Goal: Information Seeking & Learning: Learn about a topic

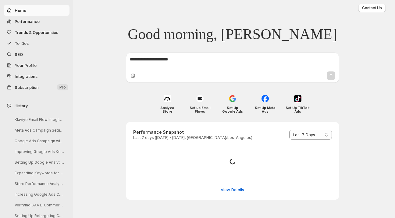
select select "*********"
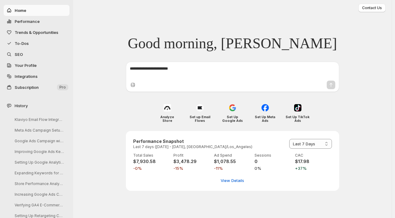
click at [26, 21] on span "Performance" at bounding box center [27, 21] width 25 height 5
select select "**********"
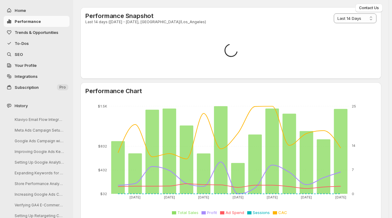
click at [24, 31] on span "Trends & Opportunities" at bounding box center [37, 32] width 44 height 5
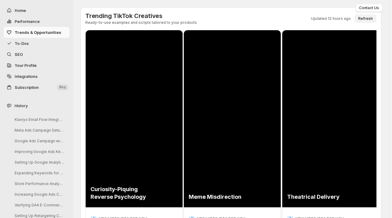
click at [366, 17] on span "Refresh" at bounding box center [365, 18] width 15 height 5
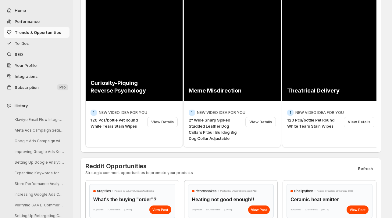
scroll to position [60, 0]
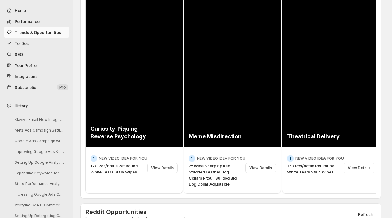
click at [25, 42] on span "To-Dos" at bounding box center [22, 43] width 14 height 5
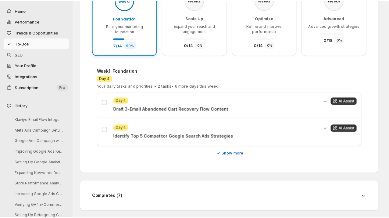
scroll to position [60, 0]
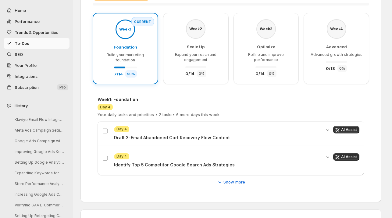
click at [27, 30] on span "Trends & Opportunities" at bounding box center [37, 32] width 44 height 5
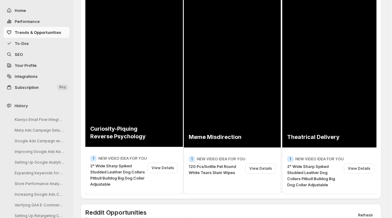
click at [159, 164] on div "View Details" at bounding box center [163, 168] width 30 height 10
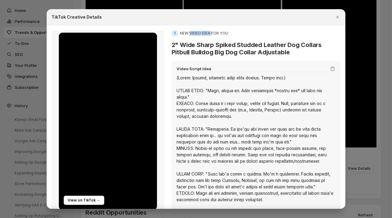
drag, startPoint x: 209, startPoint y: 33, endPoint x: 189, endPoint y: 33, distance: 20.1
click at [189, 33] on p "NEW VIDEO IDEA FOR YOU" at bounding box center [204, 33] width 48 height 5
copy p "VIDEO IDEA"
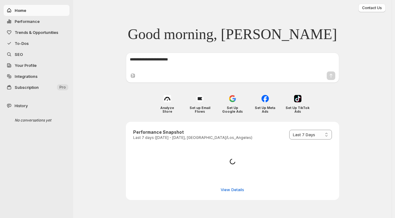
select select "*********"
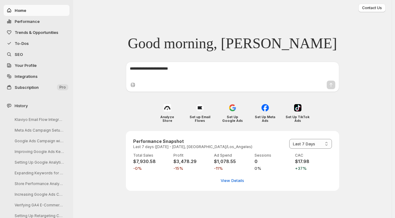
click at [29, 20] on span "Performance" at bounding box center [27, 21] width 25 height 5
select select "**********"
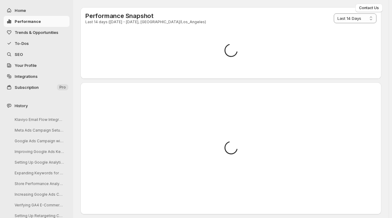
click at [25, 31] on span "Trends & Opportunities" at bounding box center [37, 32] width 44 height 5
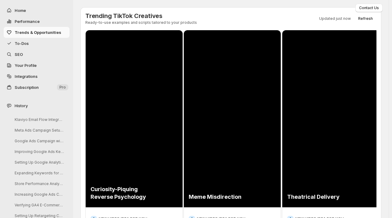
click at [24, 43] on span "To-Dos" at bounding box center [22, 43] width 14 height 5
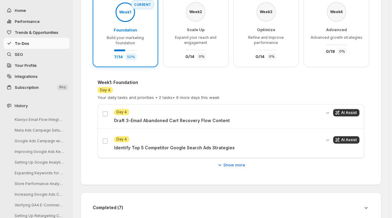
scroll to position [88, 0]
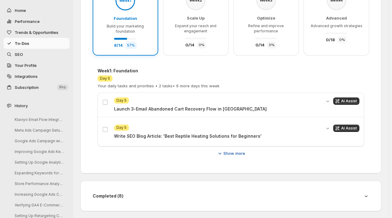
click at [221, 151] on icon "button" at bounding box center [220, 153] width 6 height 6
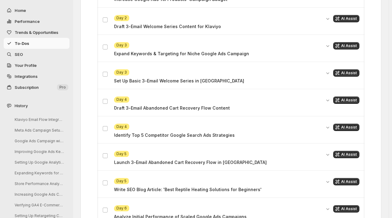
scroll to position [254, 0]
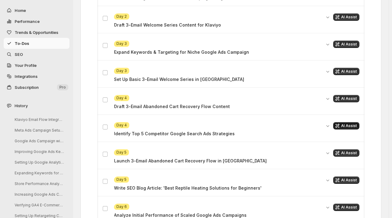
click at [352, 123] on span "AI Assist" at bounding box center [349, 125] width 16 height 5
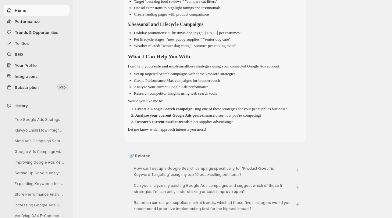
scroll to position [205, 0]
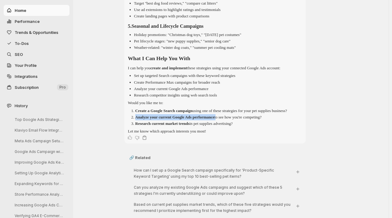
drag, startPoint x: 232, startPoint y: 129, endPoint x: 138, endPoint y: 128, distance: 93.9
click at [138, 119] on p "Analyze your current Google Ads performance to see how you're competing?" at bounding box center [198, 117] width 127 height 5
copy p "Analyze your current Google Ads performance"
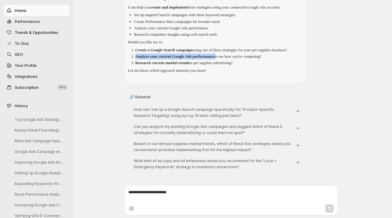
scroll to position [278, 0]
click at [300, 111] on icon "Ask: [object Object]" at bounding box center [298, 111] width 6 height 6
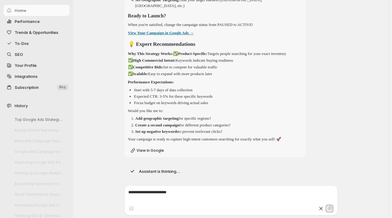
scroll to position [862, 0]
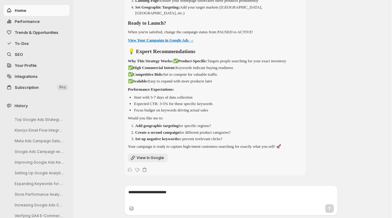
click at [138, 155] on link "View in Google" at bounding box center [148, 157] width 40 height 9
click at [23, 42] on span "To-Dos" at bounding box center [22, 43] width 14 height 5
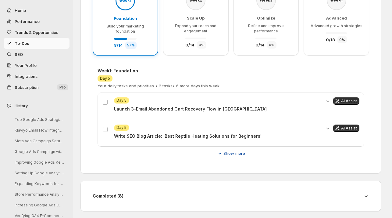
click at [239, 150] on span "Show more" at bounding box center [234, 153] width 22 height 6
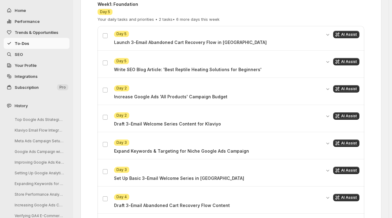
scroll to position [152, 0]
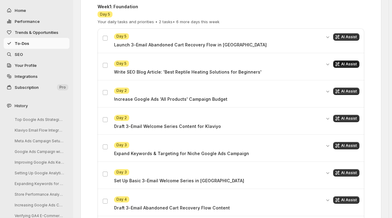
click at [349, 60] on button "AI Assist" at bounding box center [346, 63] width 26 height 7
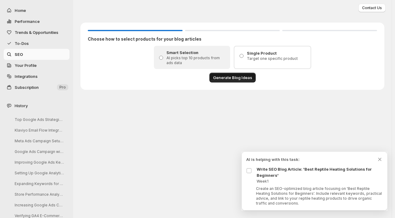
click at [229, 77] on span "Generate Blog Ideas" at bounding box center [232, 77] width 39 height 6
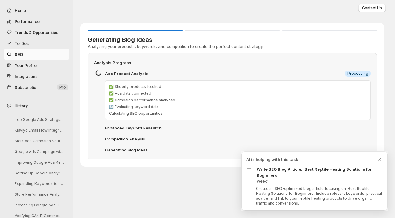
click at [22, 45] on span "To-Dos" at bounding box center [22, 43] width 14 height 5
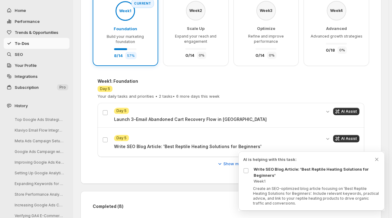
scroll to position [88, 0]
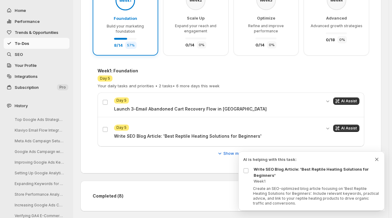
click at [376, 158] on icon "Dismiss todo indicator" at bounding box center [377, 159] width 6 height 6
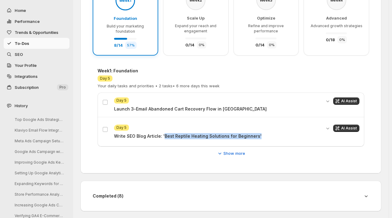
drag, startPoint x: 255, startPoint y: 136, endPoint x: 163, endPoint y: 136, distance: 91.5
click at [163, 136] on p "Write SEO Blog Article: 'Best Reptile Heating Solutions for Beginners'" at bounding box center [217, 136] width 207 height 6
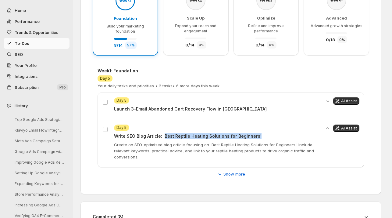
copy p "Best Reptile Heating Solutions for Beginners'"
click at [355, 127] on span "AI Assist" at bounding box center [349, 128] width 16 height 5
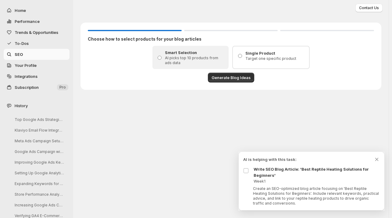
scroll to position [0, 0]
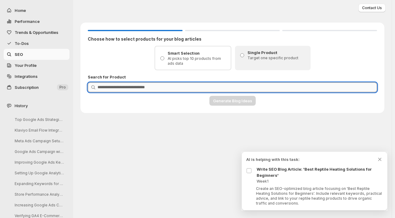
click at [106, 85] on input "Product Search" at bounding box center [238, 87] width 280 height 10
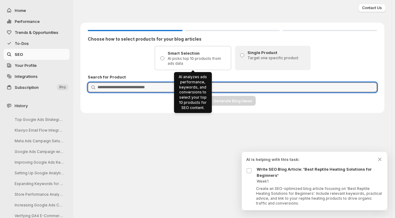
click at [166, 56] on div "Smart Selection AI picks top 10 products from ads data" at bounding box center [193, 58] width 68 height 16
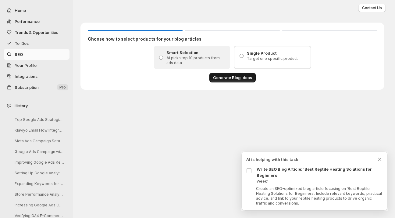
click at [227, 74] on button "Generate Blog Ideas" at bounding box center [232, 78] width 46 height 10
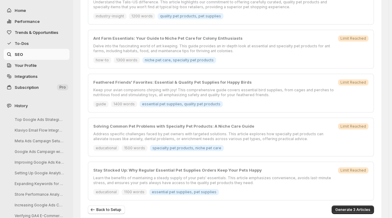
scroll to position [318, 0]
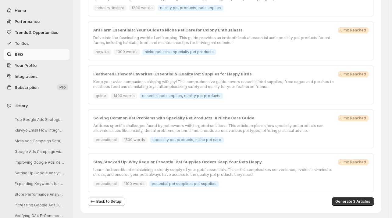
click at [18, 55] on span "SEO" at bounding box center [19, 54] width 8 height 5
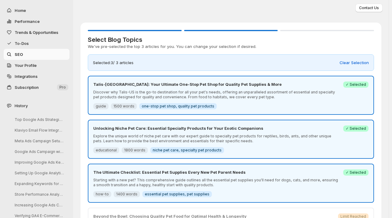
click at [20, 41] on span "To-Dos" at bounding box center [22, 43] width 14 height 5
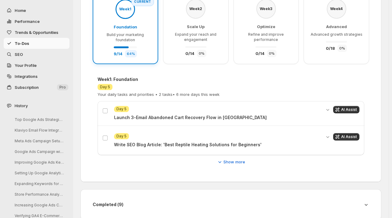
scroll to position [88, 0]
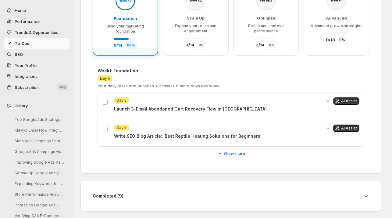
click at [240, 151] on span "Show more" at bounding box center [234, 153] width 22 height 6
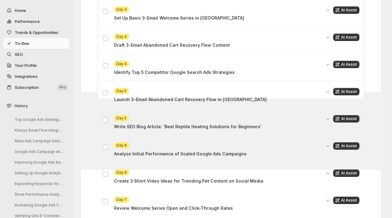
scroll to position [317, 0]
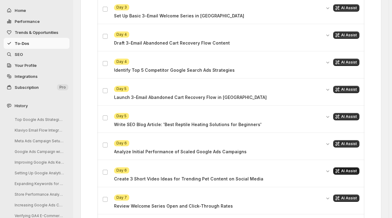
click at [354, 169] on span "AI Assist" at bounding box center [349, 170] width 16 height 5
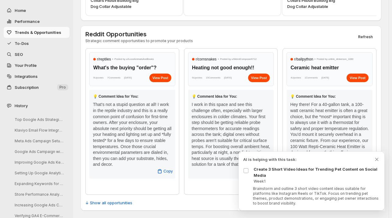
scroll to position [238, 0]
click at [374, 159] on icon "Dismiss todo indicator" at bounding box center [377, 159] width 6 height 6
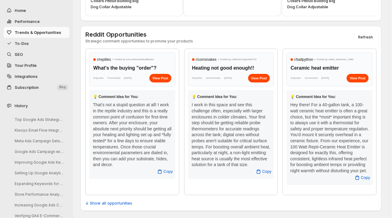
click at [22, 11] on span "Home" at bounding box center [20, 10] width 11 height 5
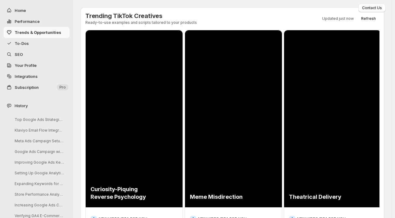
select select "**********"
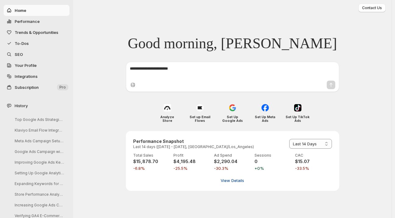
click at [232, 177] on span "View Details" at bounding box center [232, 180] width 23 height 6
select select "**********"
